Goal: Task Accomplishment & Management: Manage account settings

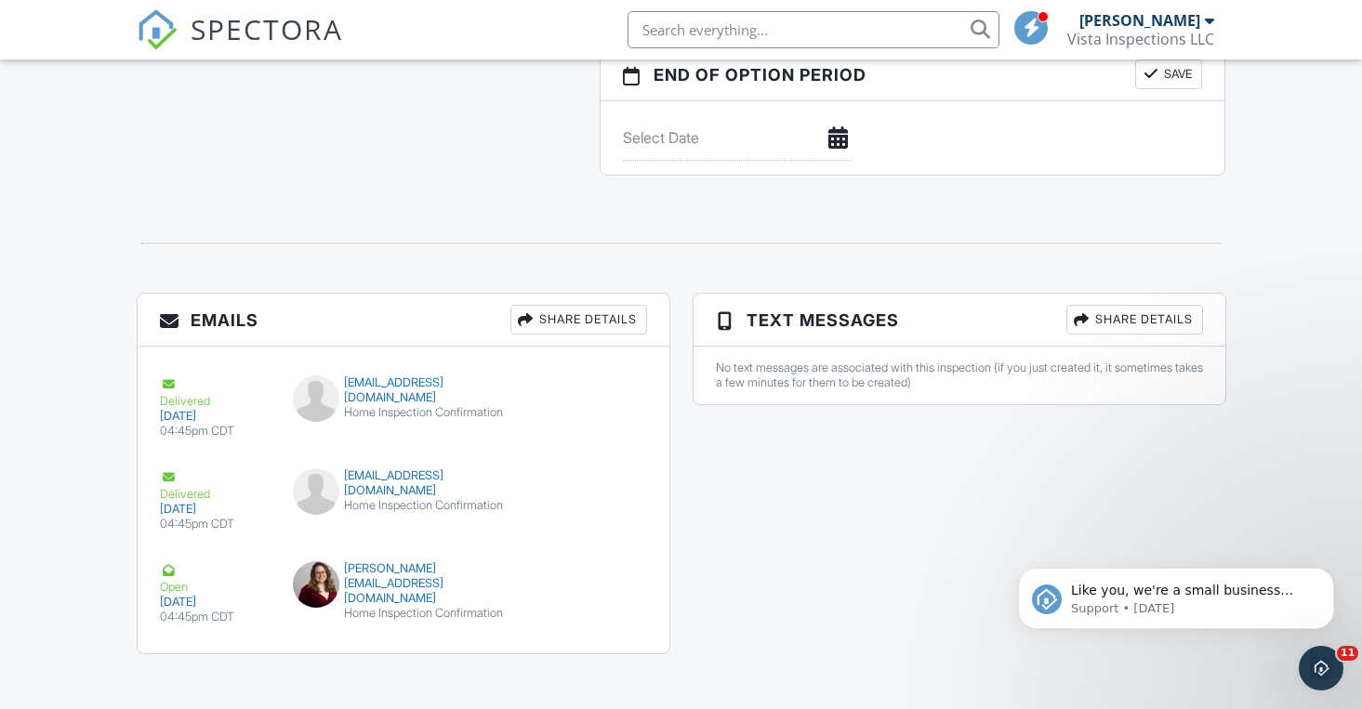
scroll to position [1933, 0]
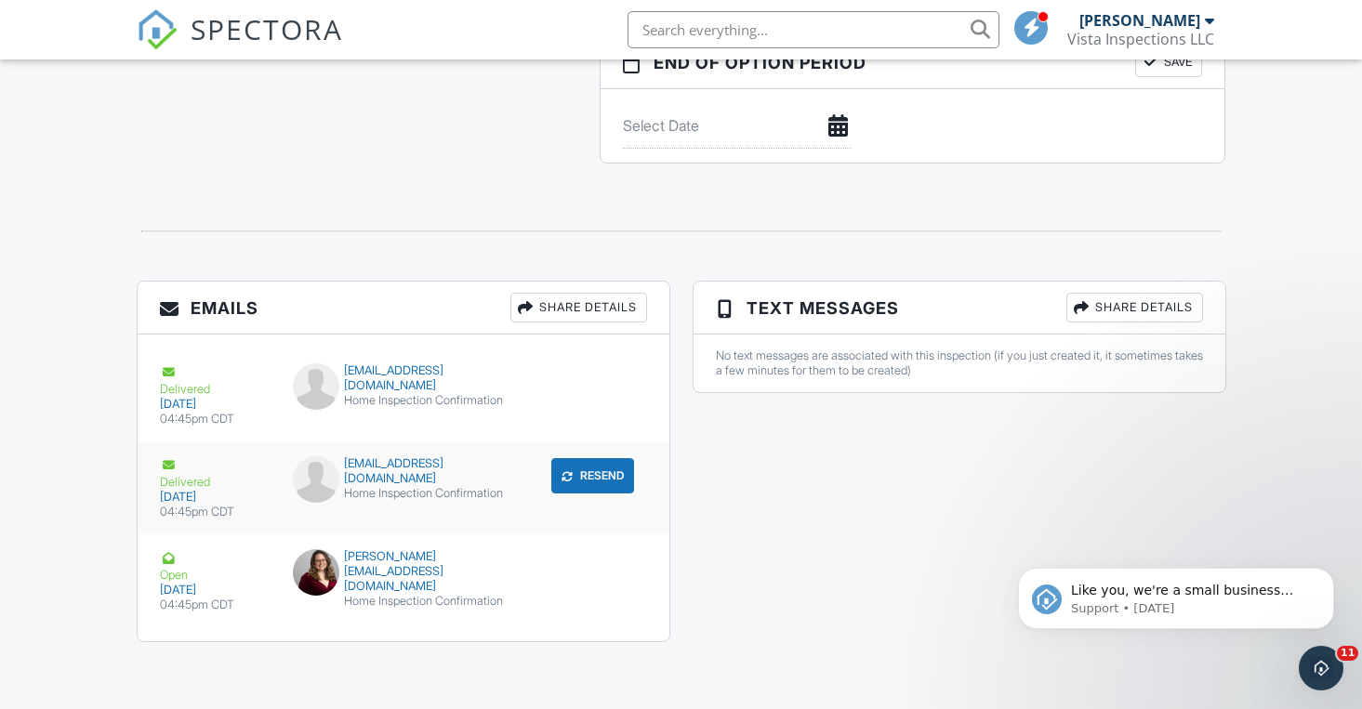
click at [584, 459] on button "Resend" at bounding box center [592, 475] width 83 height 35
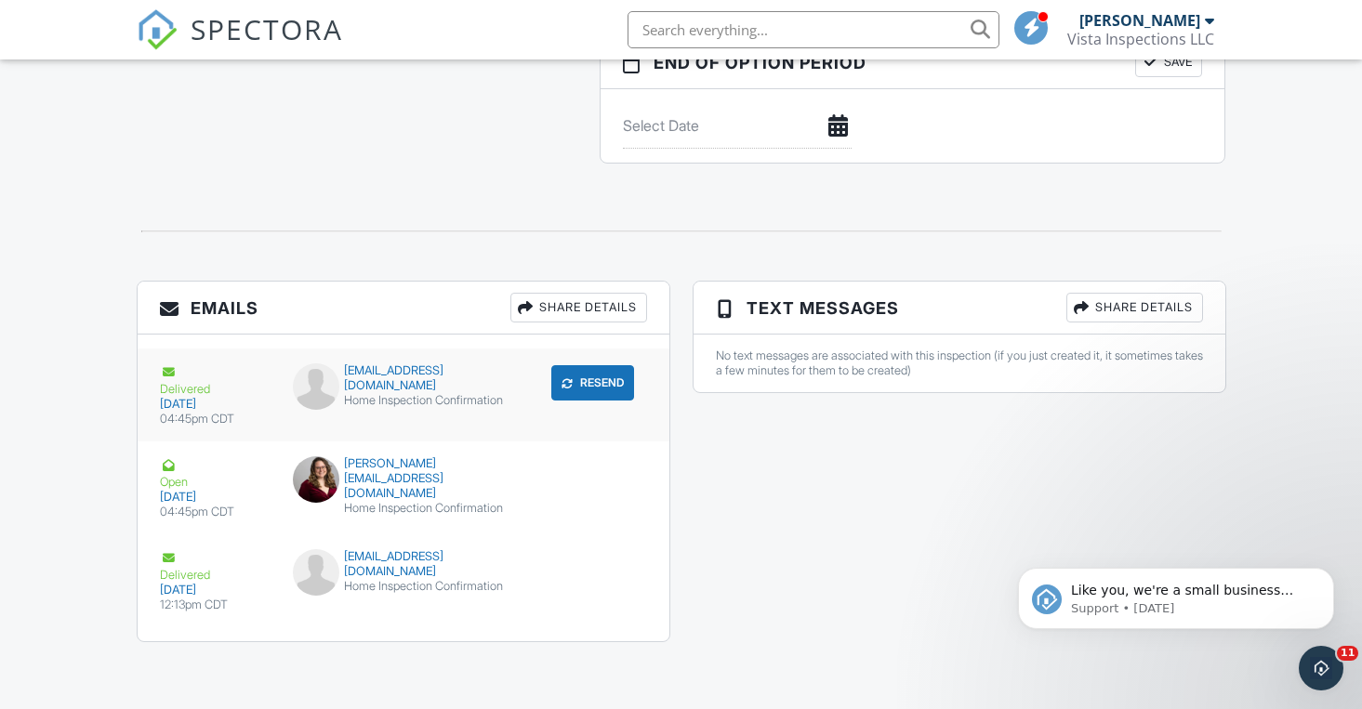
click at [600, 365] on button "Resend" at bounding box center [592, 382] width 83 height 35
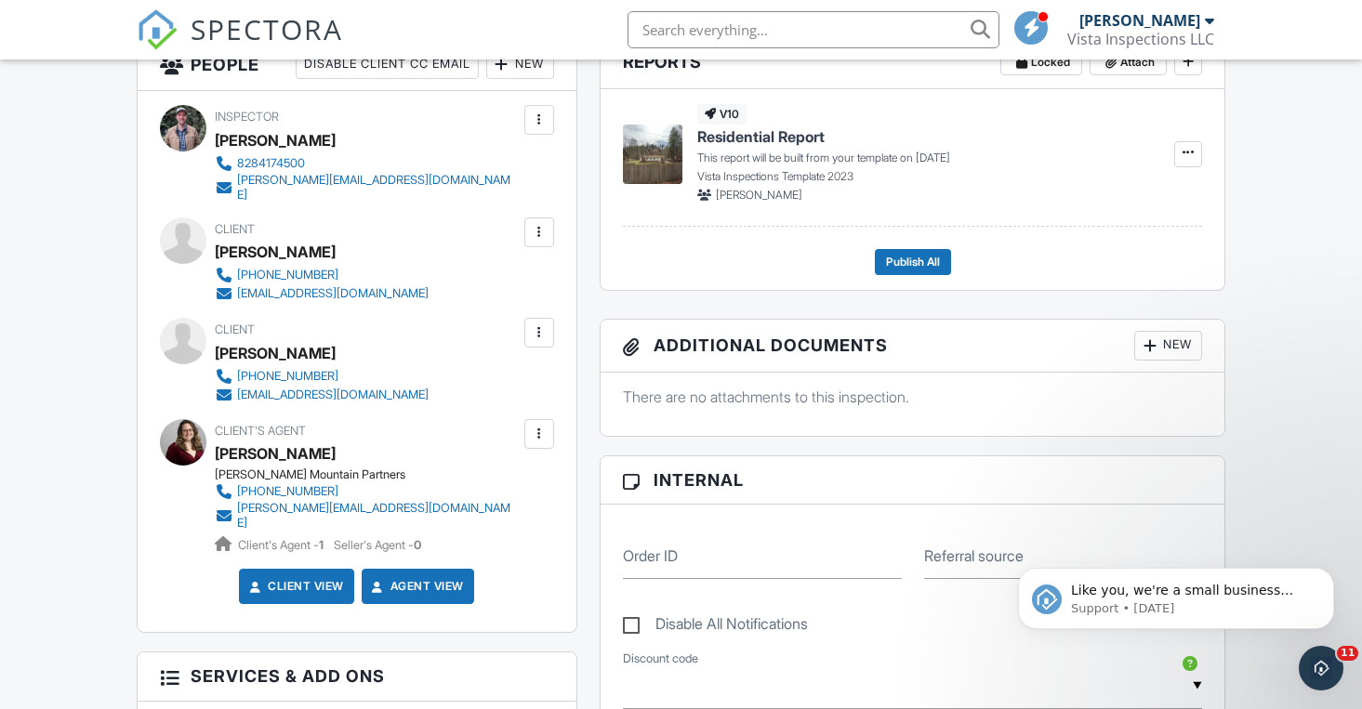
scroll to position [506, 0]
